Goal: Information Seeking & Learning: Learn about a topic

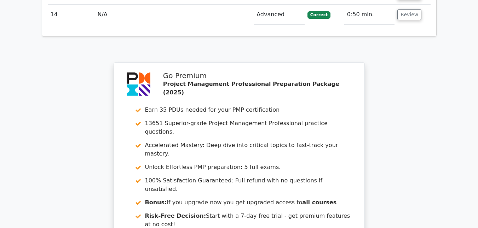
scroll to position [1265, 0]
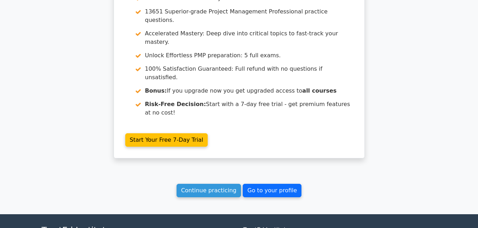
click at [271, 184] on link "Go to your profile" at bounding box center [272, 190] width 59 height 13
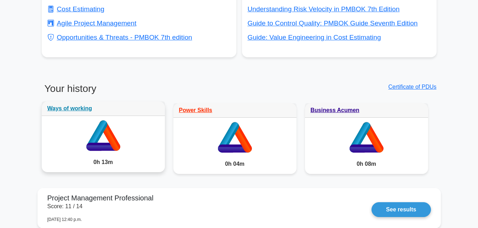
scroll to position [522, 0]
click at [112, 133] on icon at bounding box center [109, 135] width 21 height 30
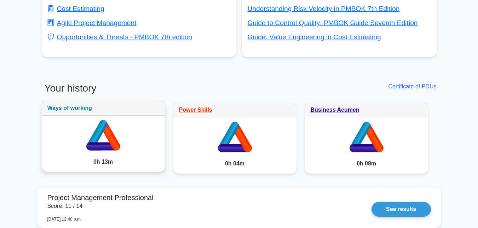
click at [79, 108] on link "Ways of working" at bounding box center [69, 108] width 45 height 6
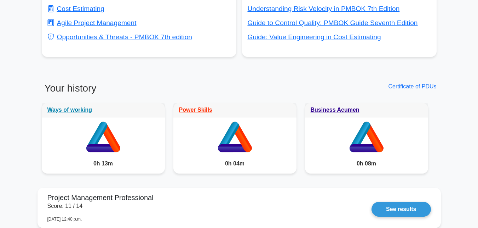
click at [194, 108] on link "Power Skills" at bounding box center [195, 110] width 33 height 6
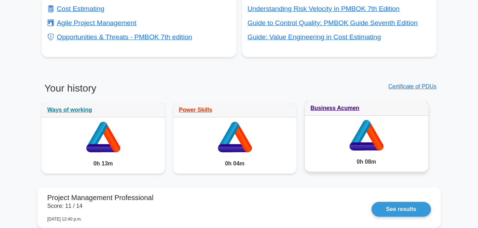
click at [345, 113] on div "Business Acumen" at bounding box center [366, 108] width 123 height 15
click at [333, 108] on link "Business Acumen" at bounding box center [335, 108] width 49 height 6
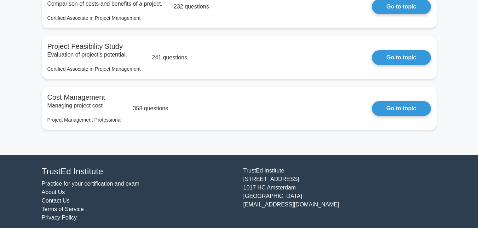
scroll to position [860, 0]
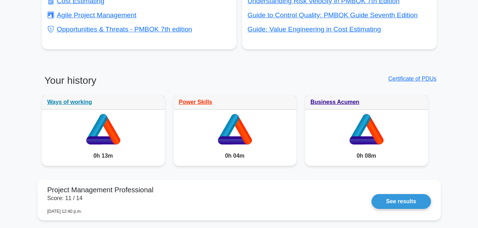
scroll to position [549, 0]
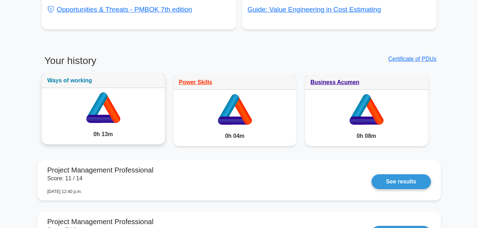
click at [73, 83] on link "Ways of working" at bounding box center [69, 80] width 45 height 6
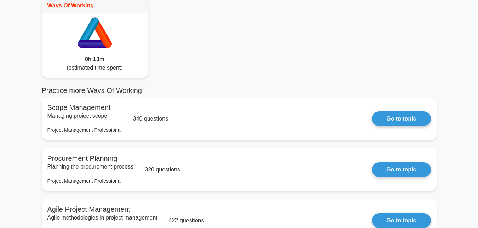
scroll to position [49, 0]
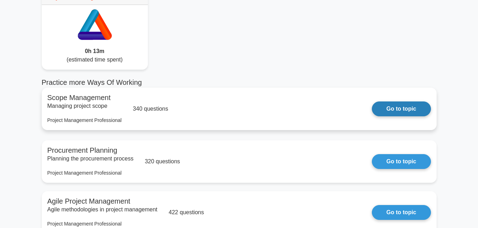
click at [394, 110] on link "Go to topic" at bounding box center [401, 109] width 59 height 15
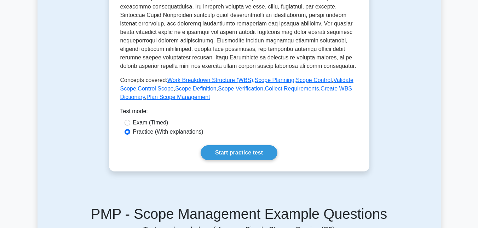
scroll to position [282, 0]
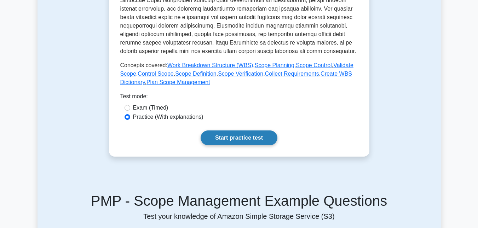
click at [247, 137] on link "Start practice test" at bounding box center [239, 138] width 77 height 15
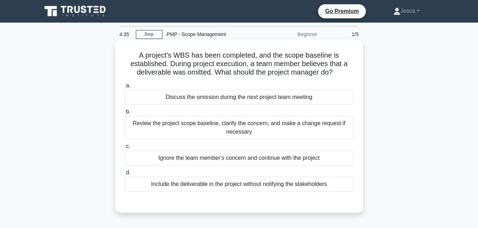
click at [293, 126] on div "Review the project scope baseline, clarify the concern, and make a change reque…" at bounding box center [239, 127] width 229 height 23
click at [125, 114] on input "b. Review the project scope baseline, clarify the concern, and make a change re…" at bounding box center [125, 112] width 0 height 5
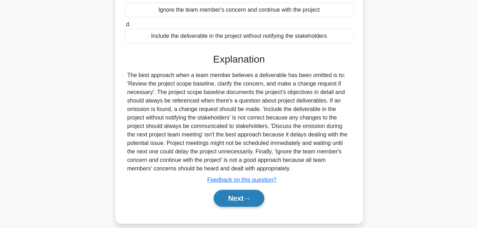
scroll to position [149, 0]
click at [231, 200] on button "Next" at bounding box center [239, 198] width 51 height 17
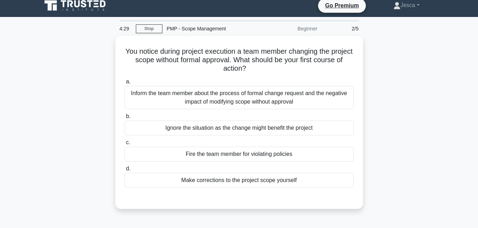
scroll to position [5, 0]
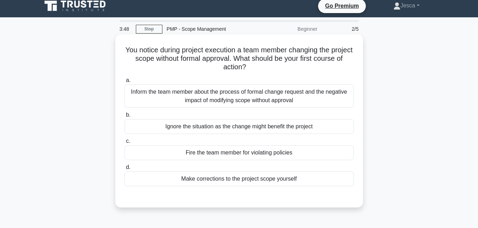
click at [251, 93] on div "Inform the team member about the process of formal change request and the negat…" at bounding box center [239, 96] width 229 height 23
click at [125, 83] on input "a. Inform the team member about the process of formal change request and the ne…" at bounding box center [125, 80] width 0 height 5
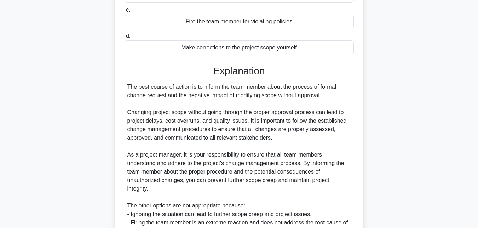
scroll to position [225, 0]
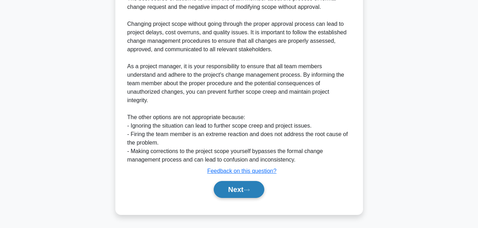
click at [231, 189] on button "Next" at bounding box center [239, 189] width 51 height 17
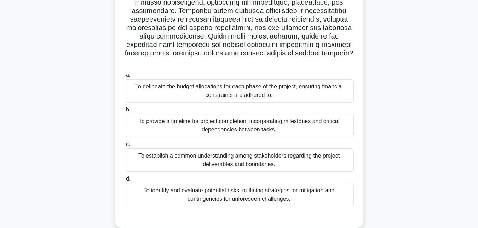
scroll to position [122, 0]
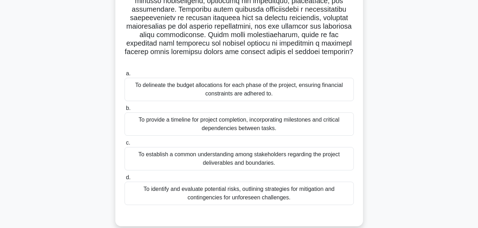
click at [294, 113] on div "To provide a timeline for project completion, incorporating milestones and crit…" at bounding box center [239, 124] width 229 height 23
click at [125, 111] on input "b. To provide a timeline for project completion, incorporating milestones and c…" at bounding box center [125, 108] width 0 height 5
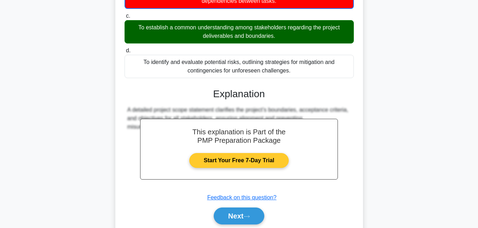
scroll to position [269, 0]
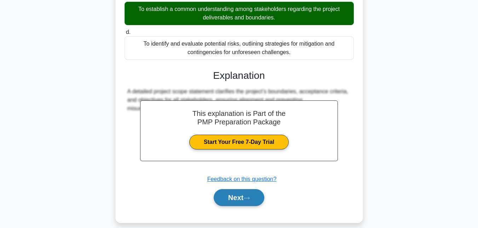
click at [247, 195] on button "Next" at bounding box center [239, 197] width 51 height 17
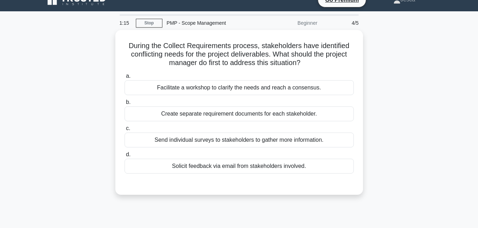
scroll to position [11, 0]
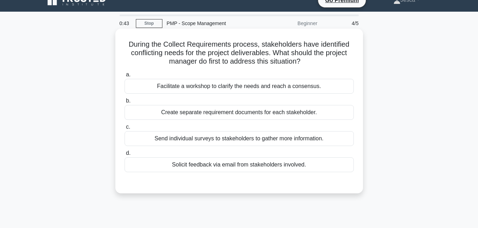
click at [276, 87] on div "Facilitate a workshop to clarify the needs and reach a consensus." at bounding box center [239, 86] width 229 height 15
click at [125, 77] on input "a. Facilitate a workshop to clarify the needs and reach a consensus." at bounding box center [125, 75] width 0 height 5
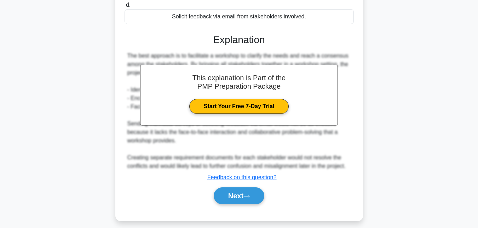
scroll to position [166, 0]
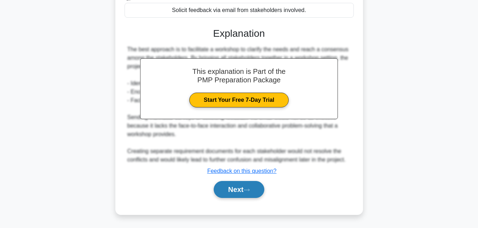
click at [240, 186] on button "Next" at bounding box center [239, 189] width 51 height 17
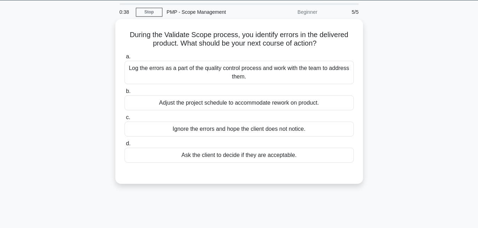
scroll to position [21, 0]
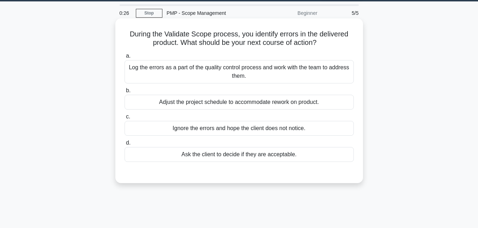
click at [265, 75] on div "Log the errors as a part of the quality control process and work with the team …" at bounding box center [239, 71] width 229 height 23
click at [125, 58] on input "a. Log the errors as a part of the quality control process and work with the te…" at bounding box center [125, 56] width 0 height 5
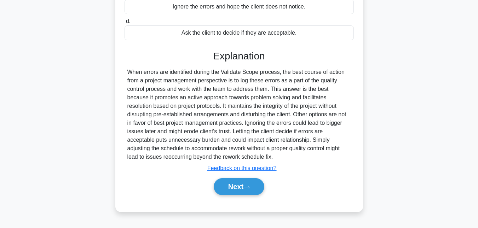
scroll to position [145, 0]
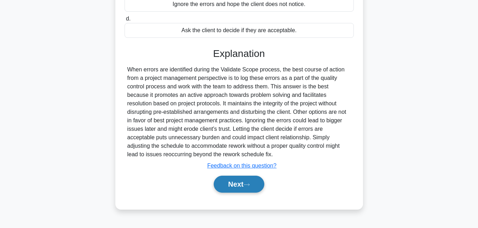
click at [245, 185] on button "Next" at bounding box center [239, 184] width 51 height 17
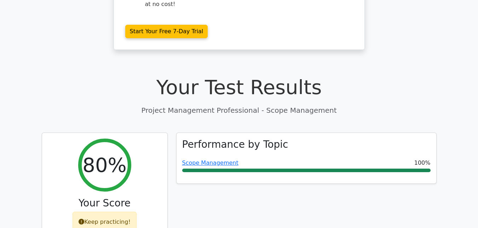
scroll to position [191, 0]
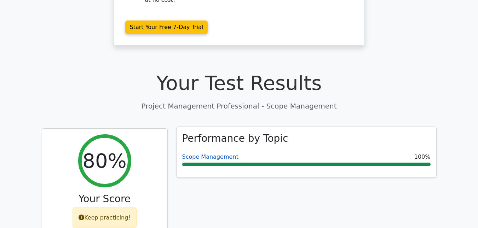
click at [204, 154] on link "Scope Management" at bounding box center [210, 157] width 56 height 7
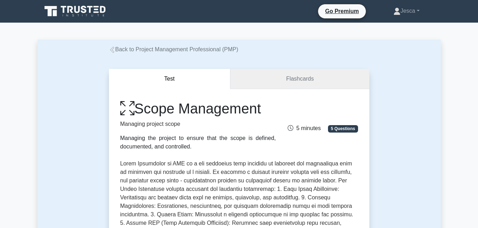
click at [294, 74] on link "Flashcards" at bounding box center [299, 79] width 139 height 20
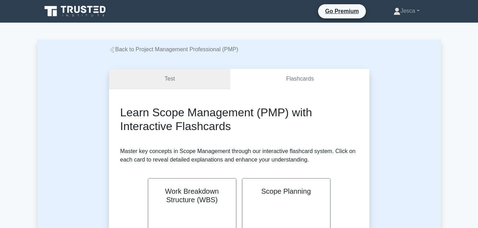
click at [186, 80] on link "Test" at bounding box center [170, 79] width 122 height 20
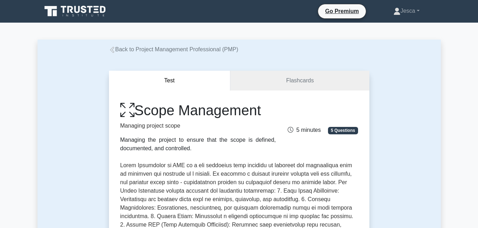
click at [139, 48] on link "Back to Project Management Professional (PMP)" at bounding box center [174, 49] width 130 height 6
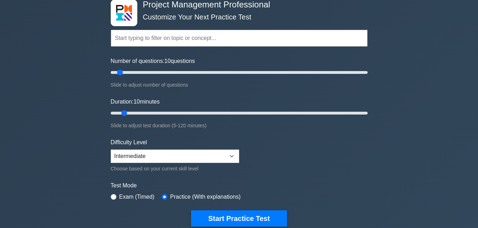
scroll to position [40, 0]
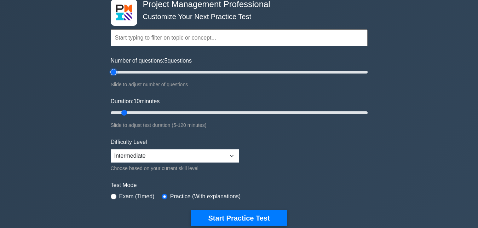
drag, startPoint x: 120, startPoint y: 71, endPoint x: 114, endPoint y: 71, distance: 6.0
type input "5"
click at [114, 71] on input "Number of questions: 5 questions" at bounding box center [239, 72] width 257 height 8
drag, startPoint x: 124, startPoint y: 111, endPoint x: 120, endPoint y: 111, distance: 4.6
click at [120, 111] on input "Duration: 10 minutes" at bounding box center [239, 113] width 257 height 8
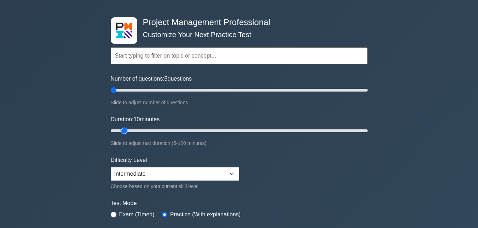
scroll to position [21, 0]
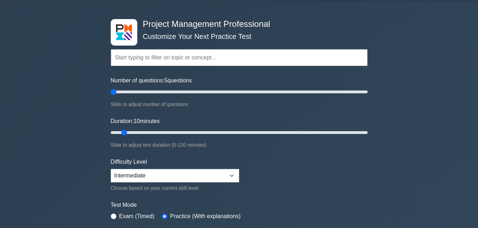
click at [230, 61] on input "text" at bounding box center [239, 57] width 257 height 17
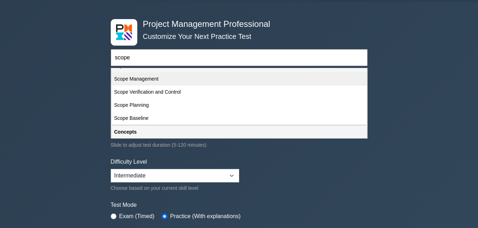
scroll to position [0, 0]
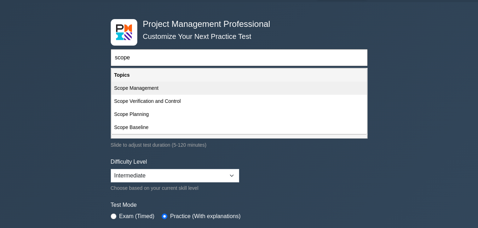
click at [140, 89] on div "Scope Management" at bounding box center [238, 88] width 255 height 13
type input "Scope Management"
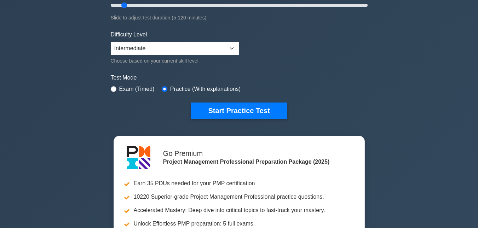
scroll to position [149, 0]
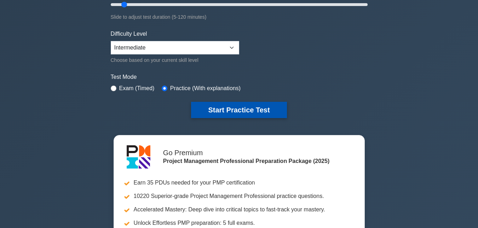
click at [231, 108] on button "Start Practice Test" at bounding box center [239, 110] width 96 height 16
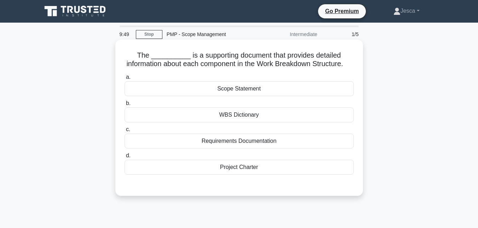
click at [228, 122] on div "WBS Dictionary" at bounding box center [239, 115] width 229 height 15
click at [125, 106] on input "b. WBS Dictionary" at bounding box center [125, 103] width 0 height 5
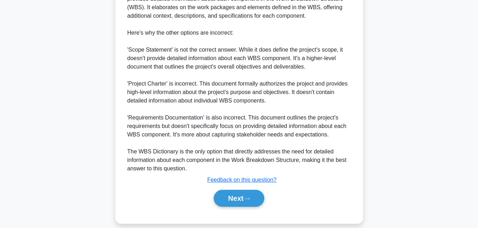
scroll to position [251, 0]
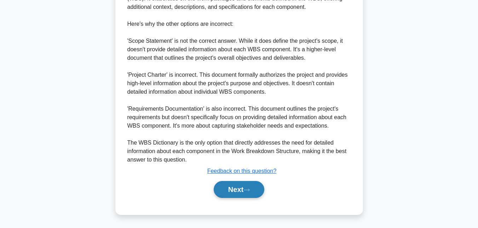
click at [242, 193] on button "Next" at bounding box center [239, 189] width 51 height 17
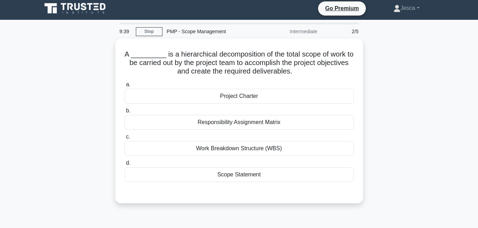
scroll to position [0, 0]
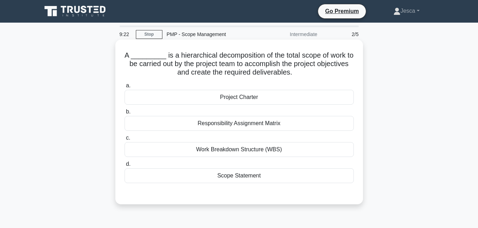
click at [231, 151] on div "Work Breakdown Structure (WBS)" at bounding box center [239, 149] width 229 height 15
click at [125, 140] on input "c. Work Breakdown Structure (WBS)" at bounding box center [125, 138] width 0 height 5
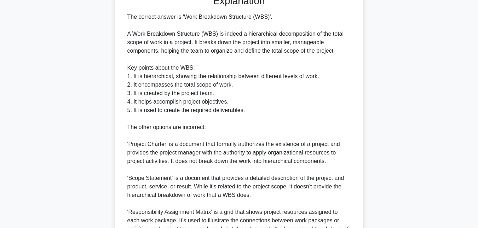
scroll to position [276, 0]
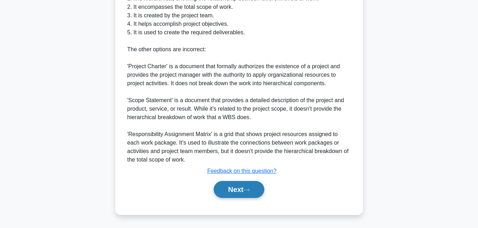
click at [231, 190] on button "Next" at bounding box center [239, 189] width 51 height 17
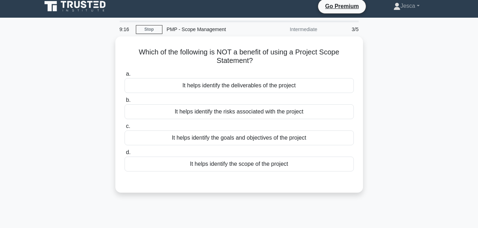
scroll to position [0, 0]
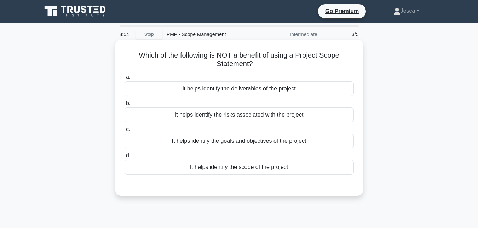
click at [238, 117] on div "It helps identify the risks associated with the project" at bounding box center [239, 115] width 229 height 15
click at [125, 106] on input "b. It helps identify the risks associated with the project" at bounding box center [125, 103] width 0 height 5
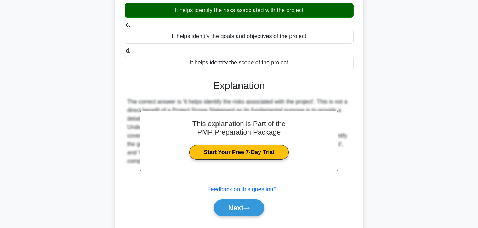
scroll to position [154, 0]
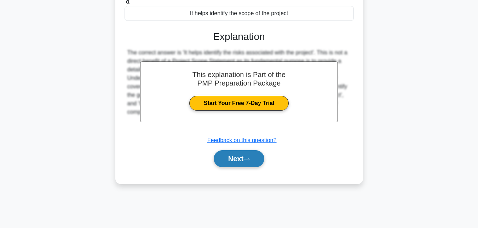
click at [234, 164] on button "Next" at bounding box center [239, 158] width 51 height 17
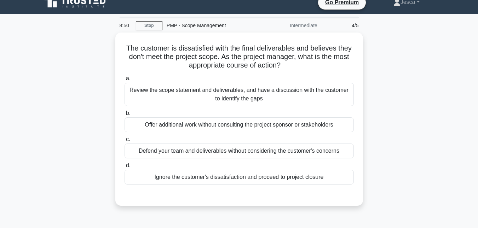
scroll to position [8, 0]
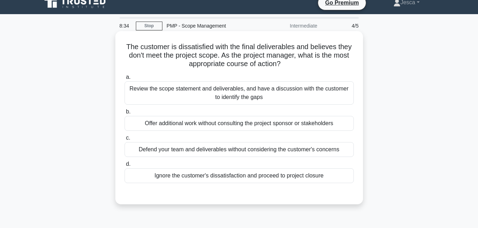
click at [277, 97] on div "Review the scope statement and deliverables, and have a discussion with the cus…" at bounding box center [239, 92] width 229 height 23
click at [125, 80] on input "a. Review the scope statement and deliverables, and have a discussion with the …" at bounding box center [125, 77] width 0 height 5
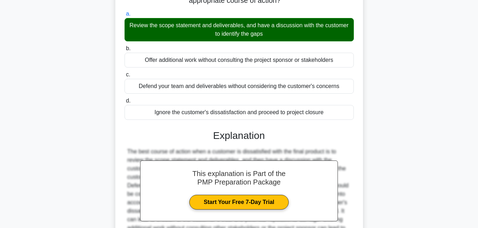
scroll to position [157, 0]
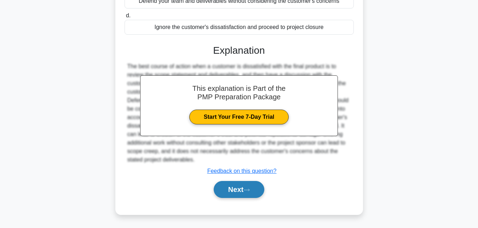
click at [233, 194] on button "Next" at bounding box center [239, 189] width 51 height 17
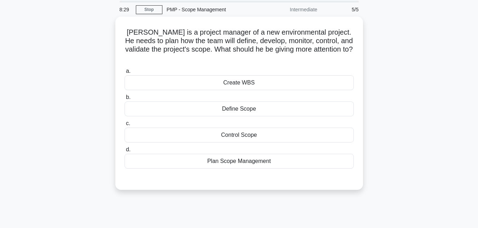
scroll to position [0, 0]
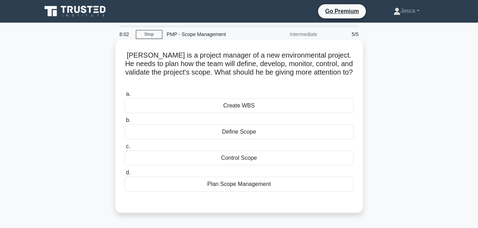
click at [240, 177] on div "Plan Scope Management" at bounding box center [239, 184] width 229 height 15
click at [125, 175] on input "d. Plan Scope Management" at bounding box center [125, 173] width 0 height 5
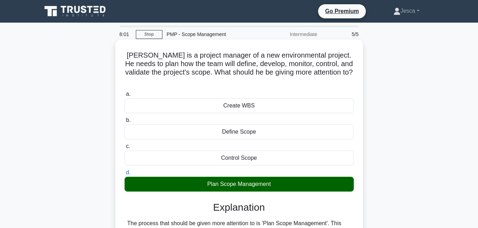
scroll to position [154, 0]
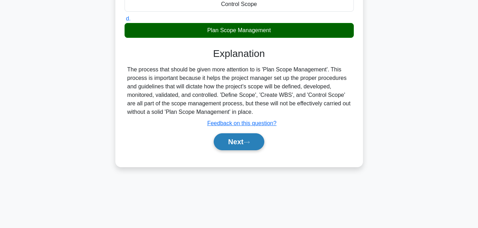
click at [235, 137] on button "Next" at bounding box center [239, 141] width 51 height 17
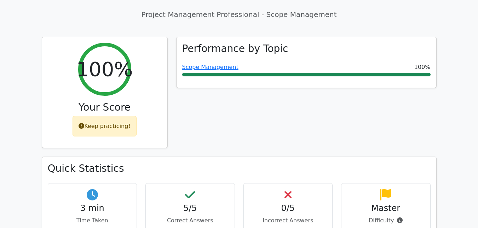
scroll to position [283, 0]
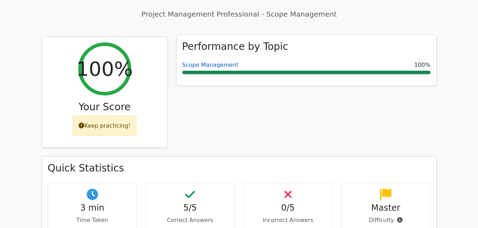
click at [216, 62] on link "Scope Management" at bounding box center [210, 65] width 56 height 7
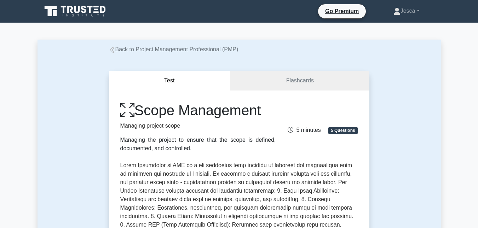
click at [138, 52] on link "Back to Project Management Professional (PMP)" at bounding box center [174, 49] width 130 height 6
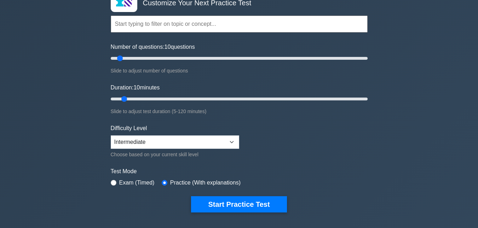
scroll to position [61, 0]
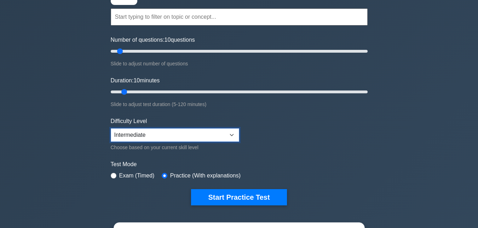
click at [218, 129] on select "Beginner Intermediate Expert" at bounding box center [175, 134] width 128 height 13
select select "expert"
click at [111, 128] on select "Beginner Intermediate Expert" at bounding box center [175, 134] width 128 height 13
drag, startPoint x: 124, startPoint y: 91, endPoint x: 128, endPoint y: 91, distance: 4.6
click at [128, 91] on input "Duration: 10 minutes" at bounding box center [239, 92] width 257 height 8
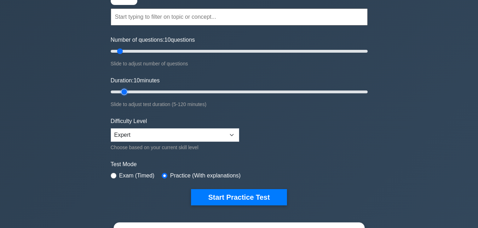
click at [128, 91] on input "Duration: 10 minutes" at bounding box center [239, 92] width 257 height 8
type input "15"
click at [134, 91] on input "Duration: 15 minutes" at bounding box center [239, 92] width 257 height 8
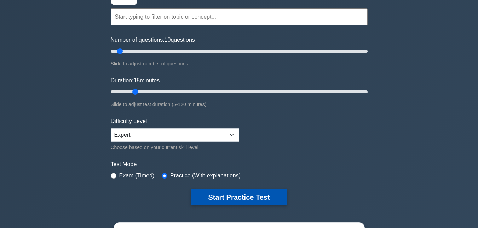
click at [235, 202] on button "Start Practice Test" at bounding box center [239, 197] width 96 height 16
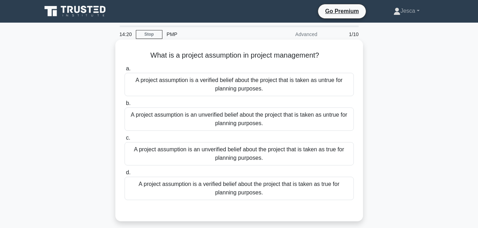
click at [246, 161] on div "A project assumption is an unverified belief about the project that is taken as…" at bounding box center [239, 153] width 229 height 23
click at [125, 140] on input "c. A project assumption is an unverified belief about the project that is taken…" at bounding box center [125, 138] width 0 height 5
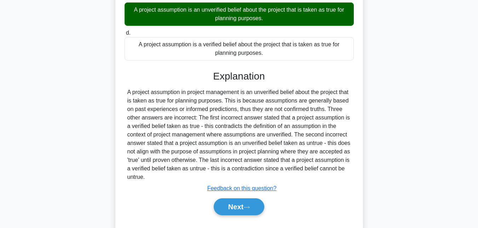
scroll to position [157, 0]
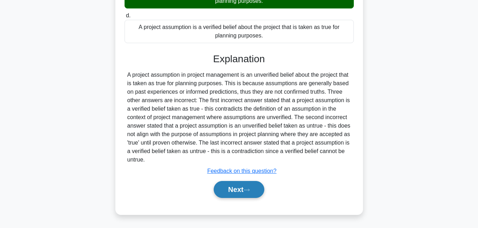
click at [235, 195] on button "Next" at bounding box center [239, 189] width 51 height 17
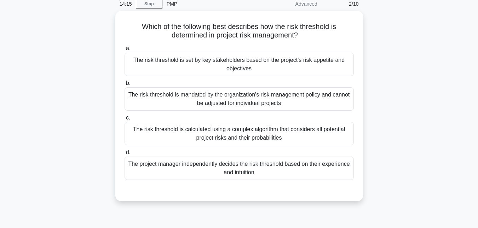
scroll to position [21, 0]
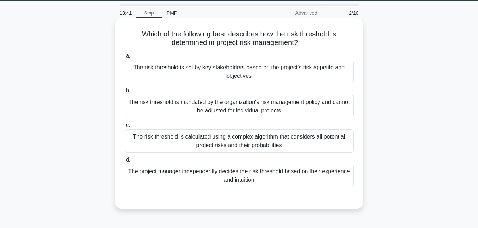
click at [236, 106] on div "The risk threshold is mandated by the organization's risk management policy and…" at bounding box center [239, 106] width 229 height 23
click at [125, 93] on input "b. The risk threshold is mandated by the organization's risk management policy …" at bounding box center [125, 90] width 0 height 5
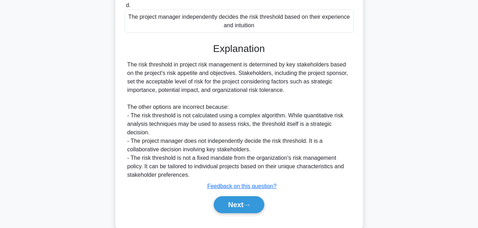
scroll to position [184, 0]
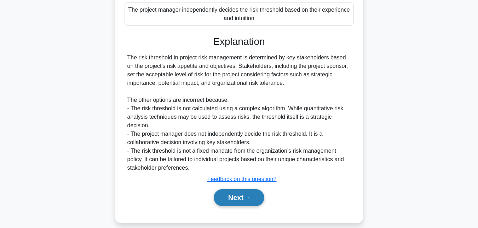
click at [243, 189] on button "Next" at bounding box center [239, 197] width 51 height 17
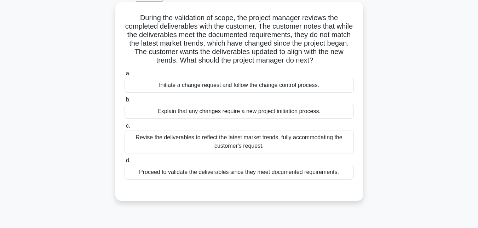
scroll to position [38, 0]
click at [283, 84] on div "Initiate a change request and follow the change control process." at bounding box center [239, 84] width 229 height 15
click at [125, 76] on input "a. Initiate a change request and follow the change control process." at bounding box center [125, 73] width 0 height 5
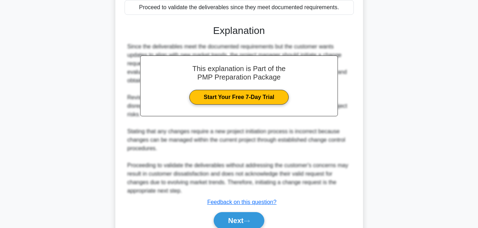
scroll to position [234, 0]
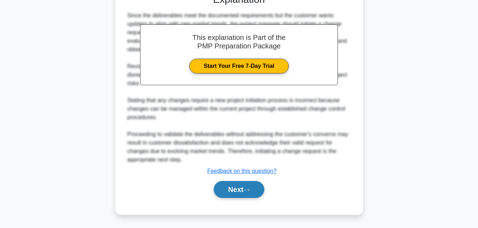
click at [240, 192] on button "Next" at bounding box center [239, 189] width 51 height 17
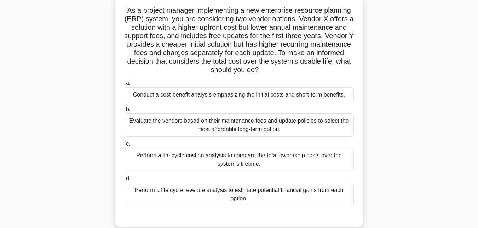
scroll to position [48, 0]
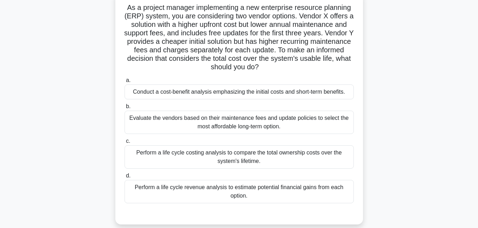
click at [294, 164] on div "Perform a life cycle costing analysis to compare the total ownership costs over…" at bounding box center [239, 156] width 229 height 23
click at [125, 144] on input "c. Perform a life cycle costing analysis to compare the total ownership costs o…" at bounding box center [125, 141] width 0 height 5
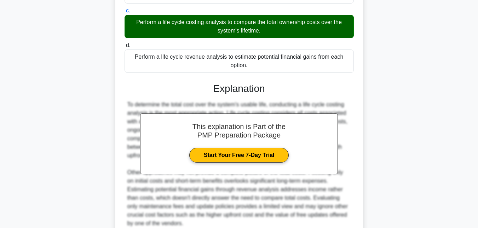
scroll to position [242, 0]
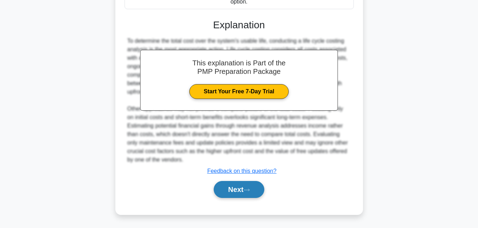
click at [241, 188] on button "Next" at bounding box center [239, 189] width 51 height 17
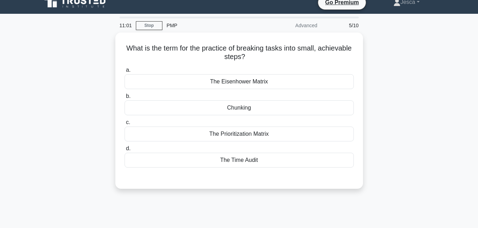
scroll to position [8, 0]
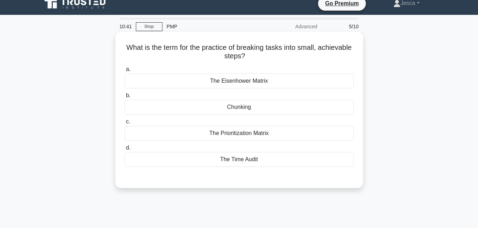
click at [245, 131] on div "The Prioritization Matrix" at bounding box center [239, 133] width 229 height 15
click at [125, 124] on input "c. The Prioritization Matrix" at bounding box center [125, 122] width 0 height 5
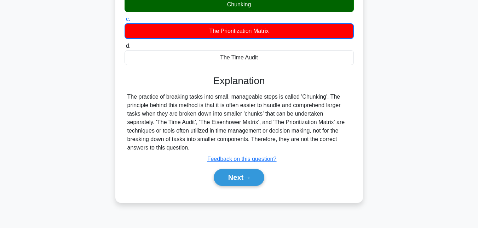
scroll to position [111, 0]
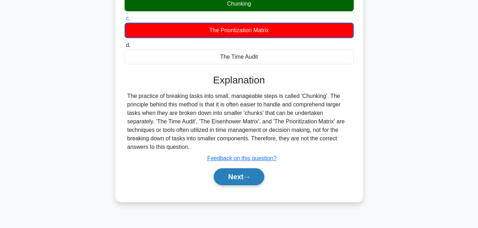
click at [231, 177] on button "Next" at bounding box center [239, 176] width 51 height 17
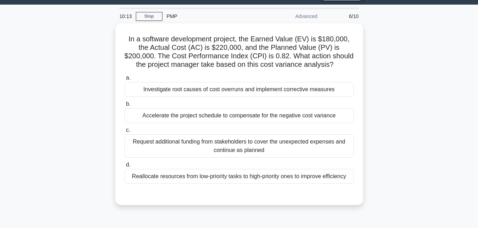
scroll to position [18, 0]
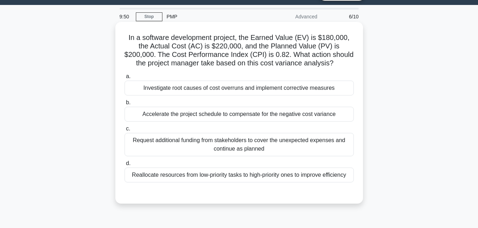
click at [283, 56] on h5 "In a software development project, the Earned Value (EV) is $180,000, the Actua…" at bounding box center [239, 50] width 231 height 35
click at [214, 90] on div "Investigate root causes of cost overruns and implement corrective measures" at bounding box center [239, 88] width 229 height 15
click at [125, 79] on input "a. Investigate root causes of cost overruns and implement corrective measures" at bounding box center [125, 76] width 0 height 5
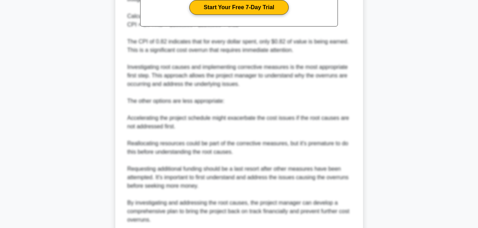
scroll to position [336, 0]
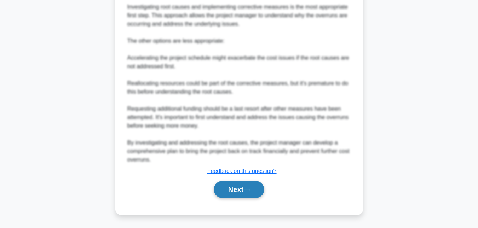
click at [230, 192] on button "Next" at bounding box center [239, 189] width 51 height 17
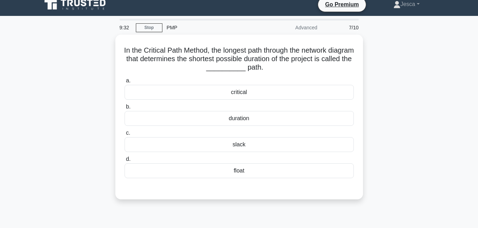
scroll to position [7, 0]
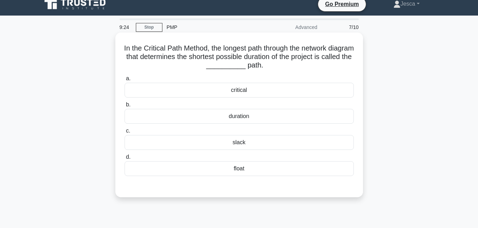
click at [243, 90] on div "critical" at bounding box center [239, 90] width 229 height 15
click at [125, 81] on input "a. critical" at bounding box center [125, 78] width 0 height 5
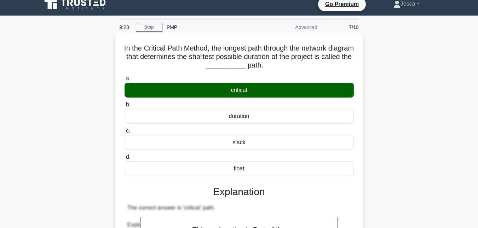
scroll to position [217, 0]
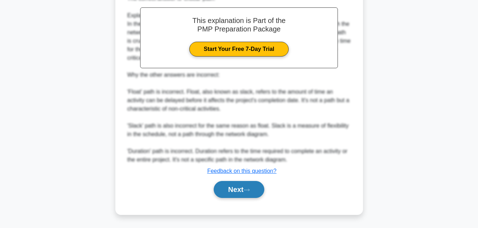
click at [241, 189] on button "Next" at bounding box center [239, 189] width 51 height 17
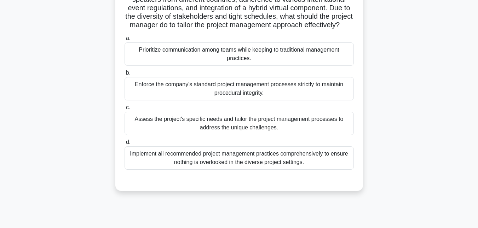
scroll to position [75, 0]
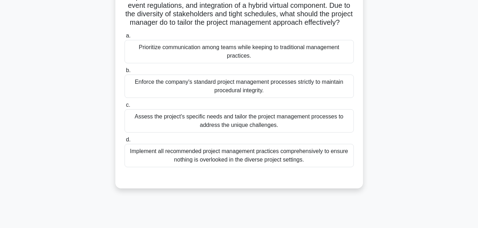
click at [246, 132] on div "Assess the project's specific needs and tailor the project management processes…" at bounding box center [239, 120] width 229 height 23
click at [125, 108] on input "c. Assess the project's specific needs and tailor the project management proces…" at bounding box center [125, 105] width 0 height 5
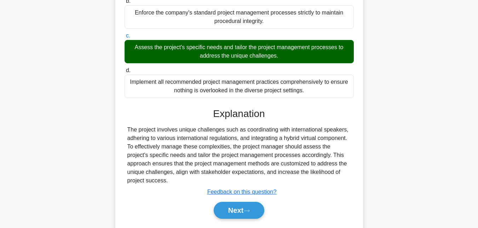
scroll to position [174, 0]
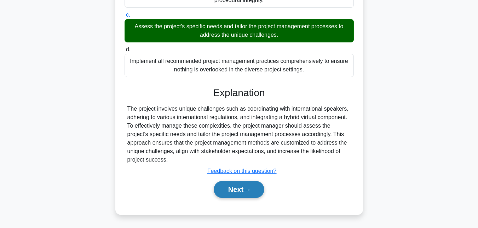
click at [240, 189] on button "Next" at bounding box center [239, 189] width 51 height 17
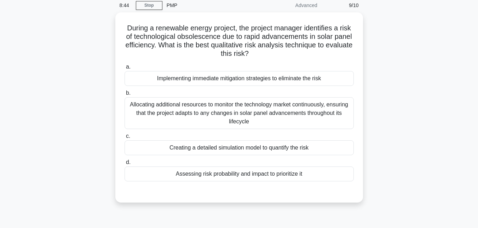
scroll to position [28, 0]
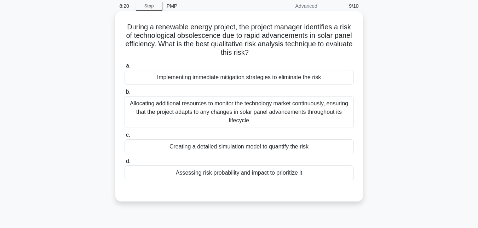
click at [273, 116] on div "Allocating additional resources to monitor the technology market continuously, …" at bounding box center [239, 112] width 229 height 32
click at [125, 94] on input "b. Allocating additional resources to monitor the technology market continuousl…" at bounding box center [125, 92] width 0 height 5
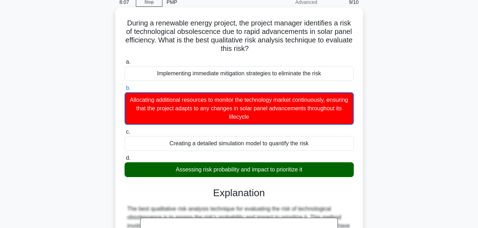
scroll to position [29, 0]
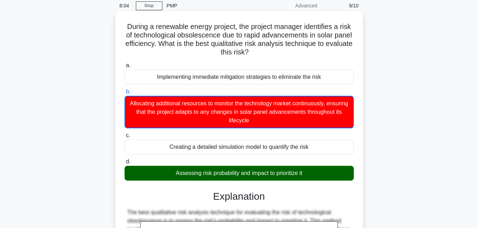
click at [316, 26] on h5 "During a renewable energy project, the project manager identifies a risk of tec…" at bounding box center [239, 39] width 231 height 35
click at [202, 40] on h5 "During a renewable energy project, the project manager identifies a risk of tec…" at bounding box center [239, 39] width 231 height 35
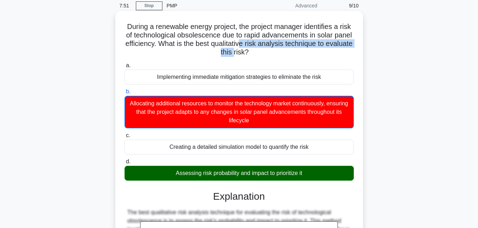
drag, startPoint x: 247, startPoint y: 53, endPoint x: 256, endPoint y: 44, distance: 12.0
click at [256, 44] on h5 "During a renewable energy project, the project manager identifies a risk of tec…" at bounding box center [239, 39] width 231 height 35
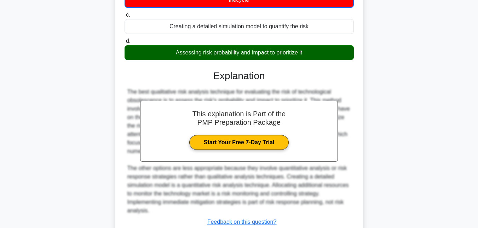
scroll to position [201, 0]
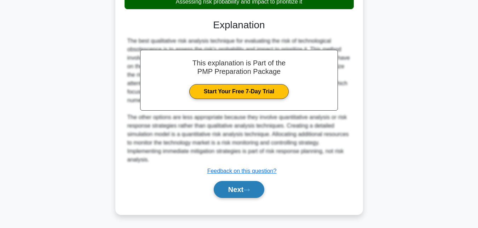
click at [241, 185] on button "Next" at bounding box center [239, 189] width 51 height 17
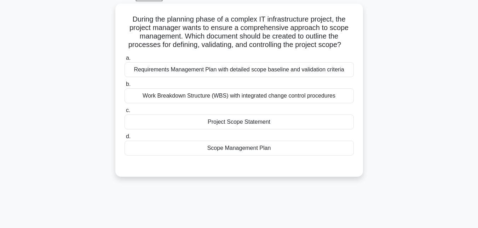
scroll to position [38, 0]
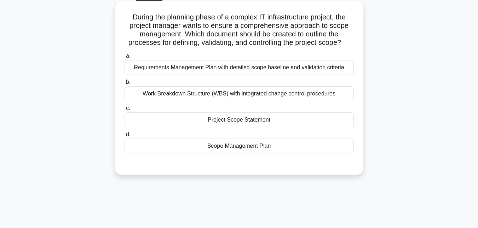
click at [267, 146] on div "Scope Management Plan" at bounding box center [239, 146] width 229 height 15
click at [125, 137] on input "d. Scope Management Plan" at bounding box center [125, 134] width 0 height 5
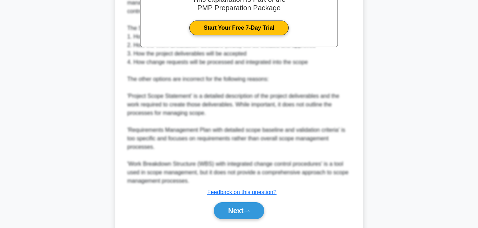
scroll to position [268, 0]
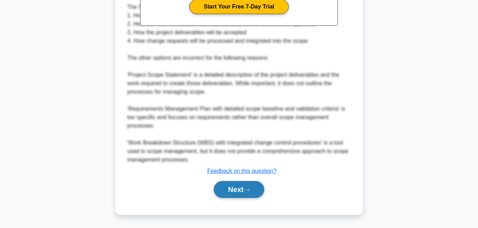
click at [232, 189] on button "Next" at bounding box center [239, 189] width 51 height 17
